Goal: Information Seeking & Learning: Learn about a topic

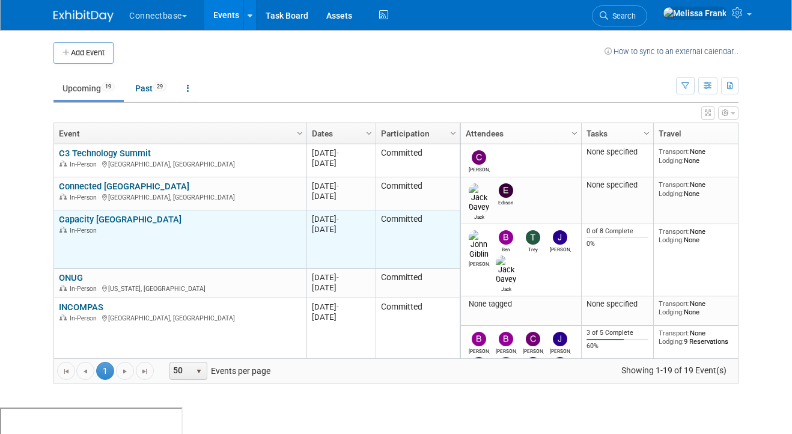
scroll to position [59, 0]
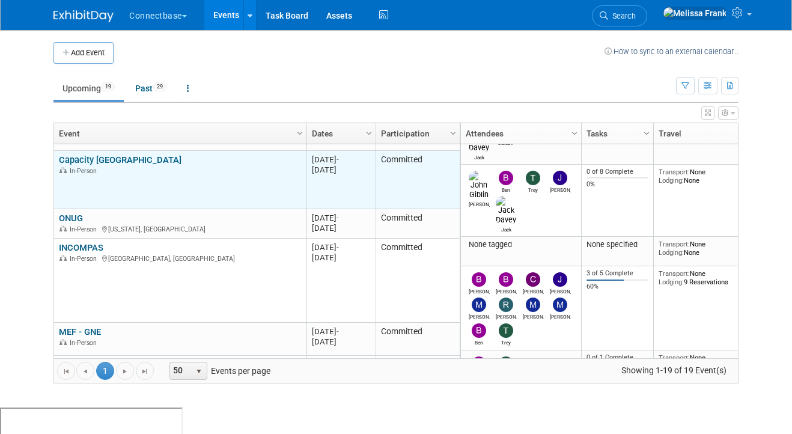
click at [89, 157] on link "Capacity [GEOGRAPHIC_DATA]" at bounding box center [120, 159] width 123 height 11
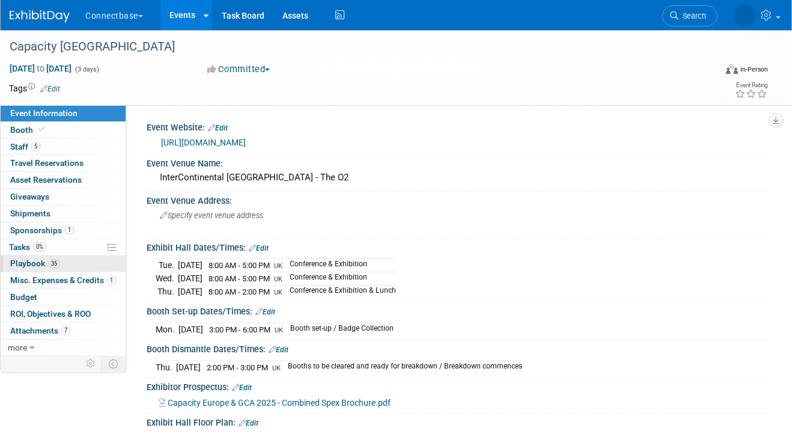
click at [46, 268] on span "Playbook 35" at bounding box center [35, 263] width 50 height 10
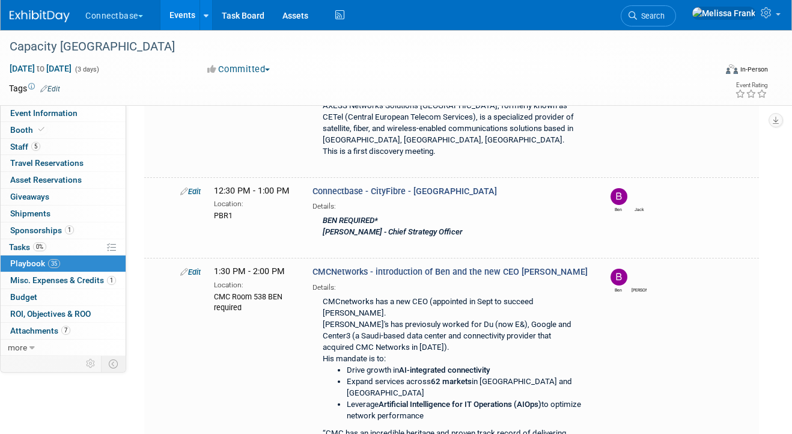
scroll to position [1150, 0]
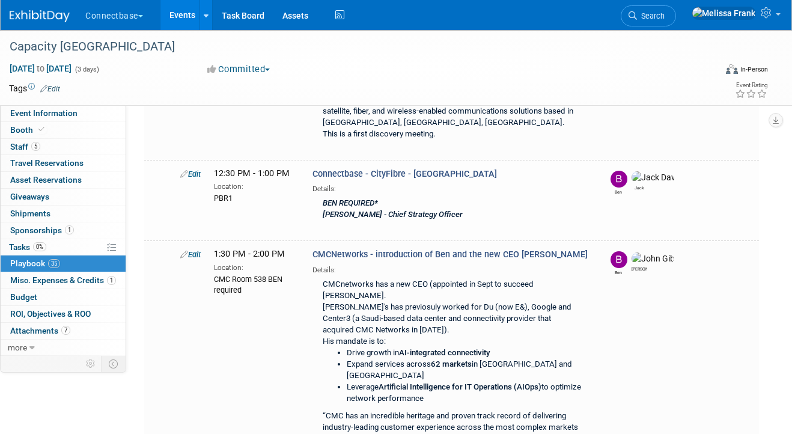
click at [177, 18] on link "Events" at bounding box center [182, 15] width 44 height 30
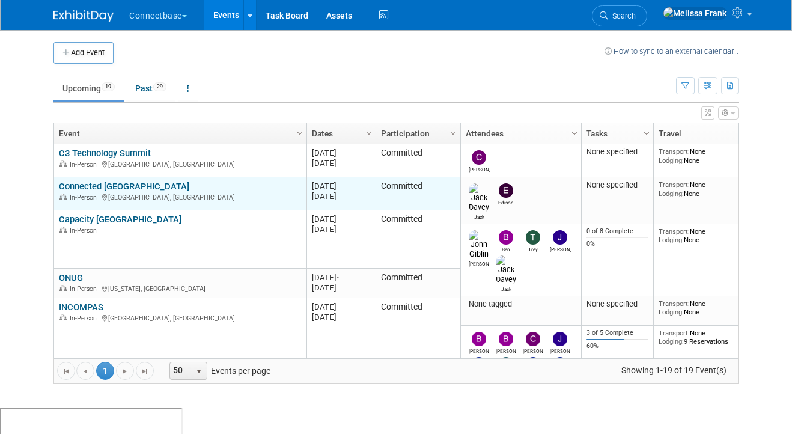
click at [111, 181] on link "Connected [GEOGRAPHIC_DATA]" at bounding box center [124, 186] width 130 height 11
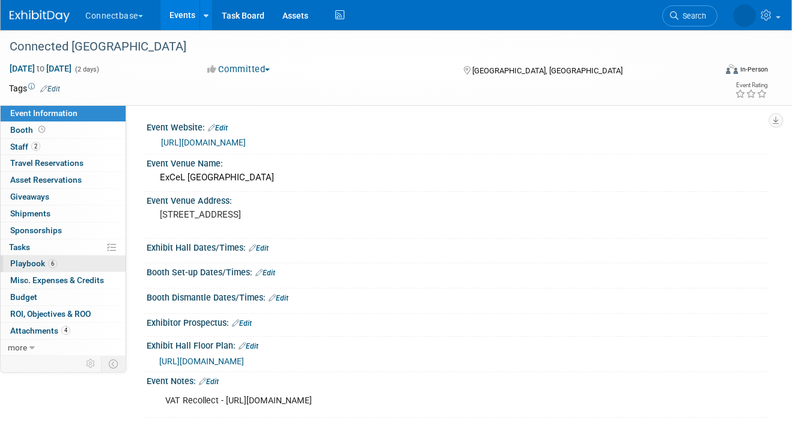
click at [55, 264] on span "6" at bounding box center [52, 263] width 9 height 9
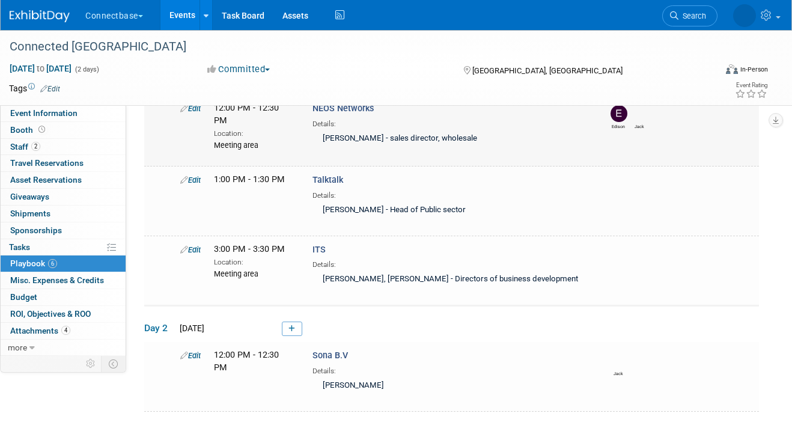
scroll to position [246, 0]
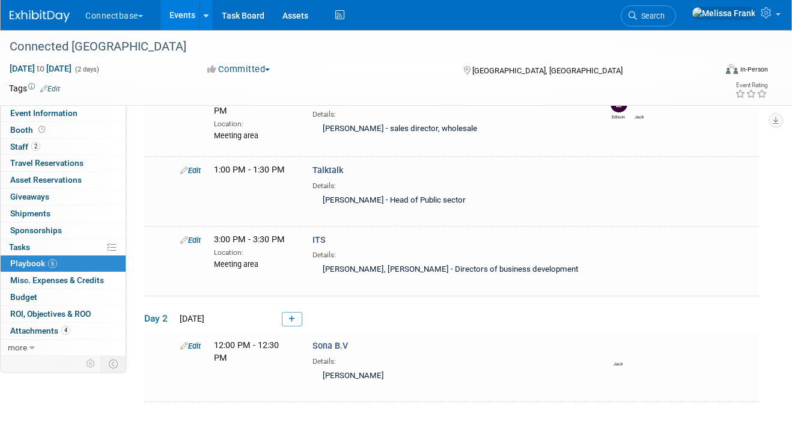
click at [177, 20] on link "Events" at bounding box center [182, 15] width 44 height 30
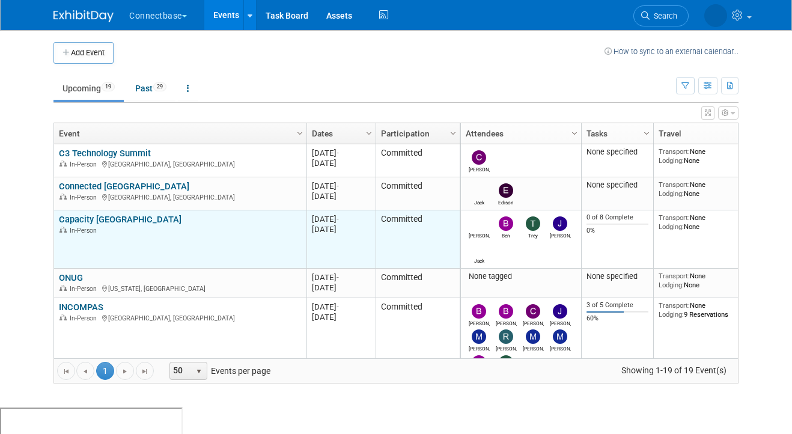
click at [92, 214] on link "Capacity [GEOGRAPHIC_DATA]" at bounding box center [120, 219] width 123 height 11
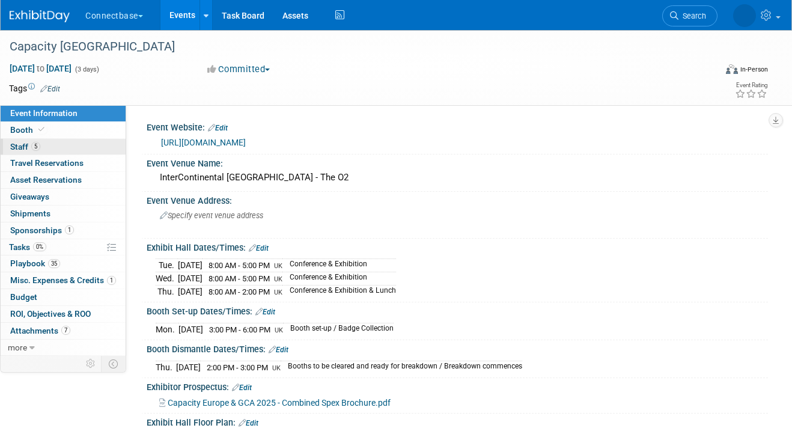
click at [44, 144] on link "5 Staff 5" at bounding box center [63, 147] width 125 height 16
